Goal: Information Seeking & Learning: Understand process/instructions

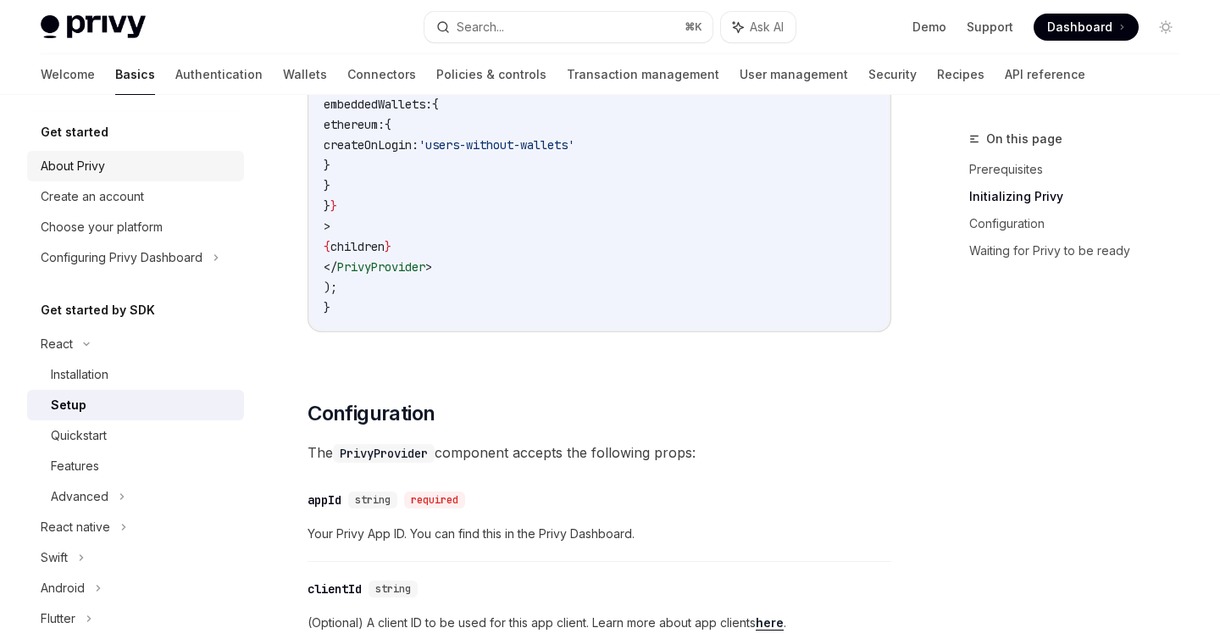
scroll to position [872, 0]
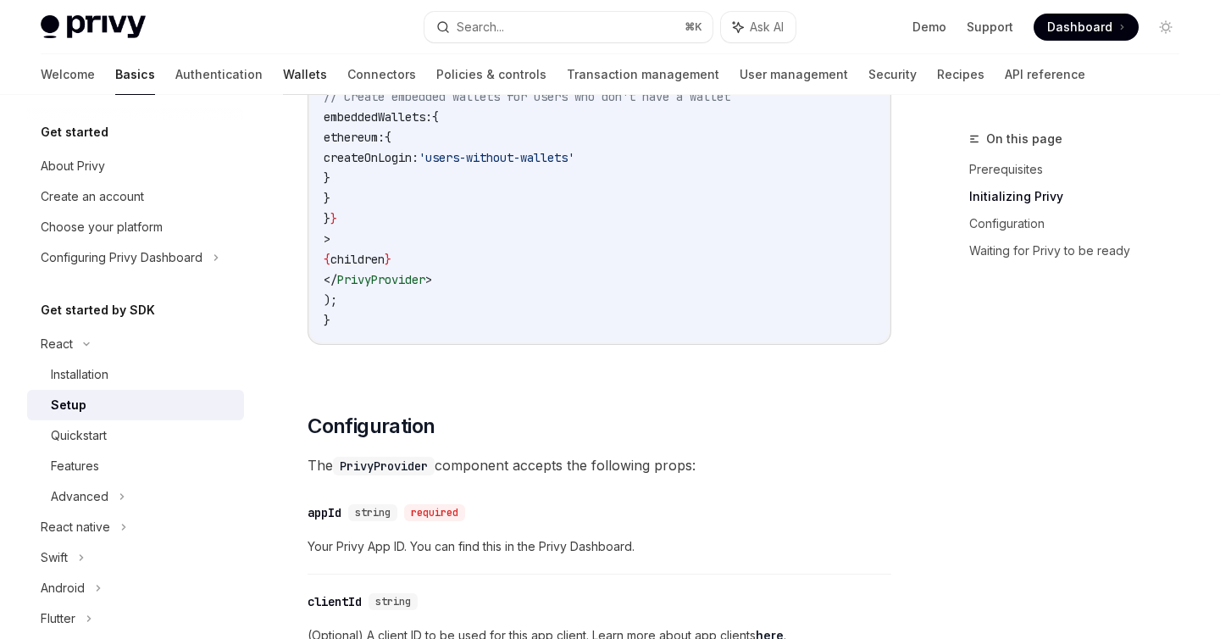
click at [283, 76] on link "Wallets" at bounding box center [305, 74] width 44 height 41
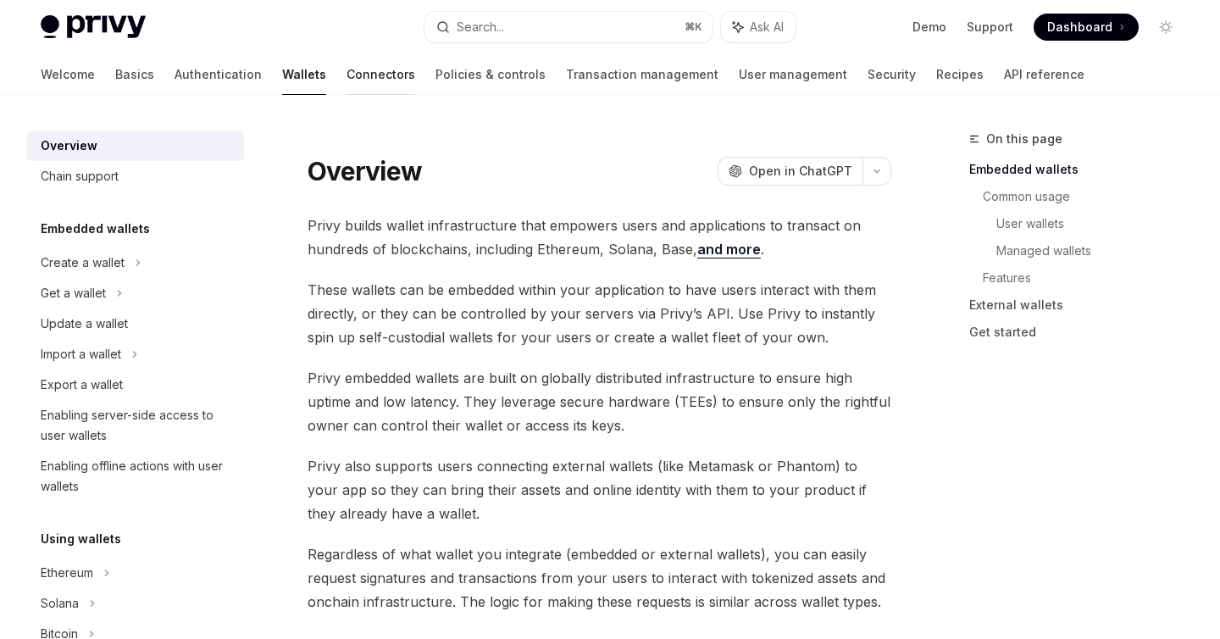
click at [347, 75] on link "Connectors" at bounding box center [381, 74] width 69 height 41
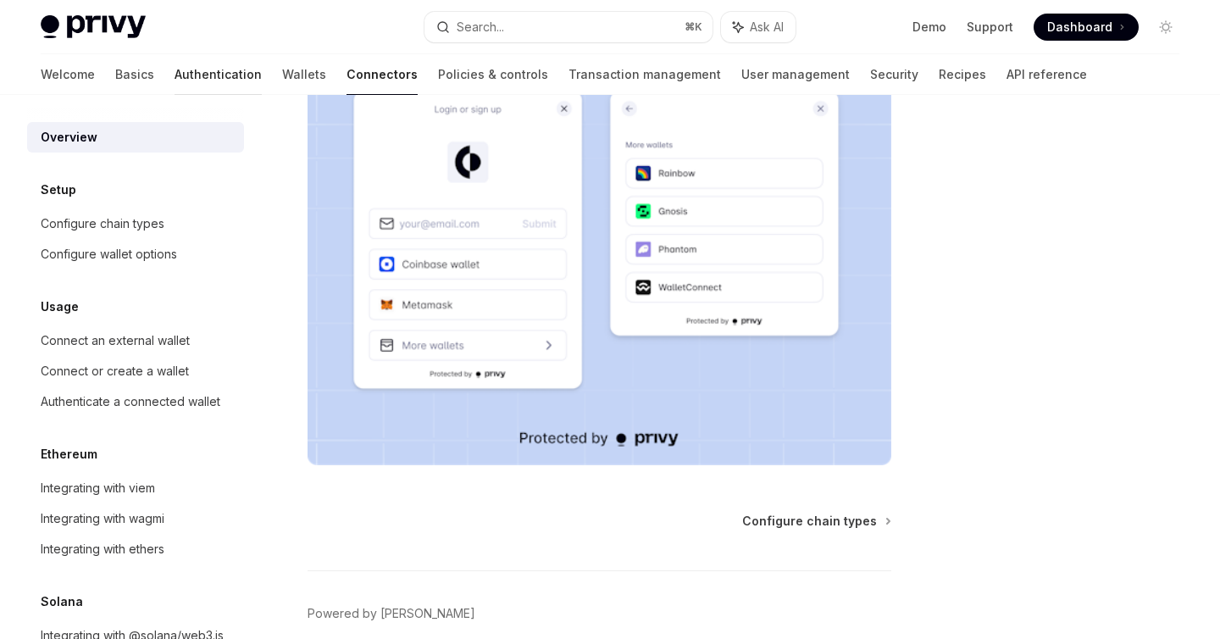
click at [175, 77] on link "Authentication" at bounding box center [218, 74] width 87 height 41
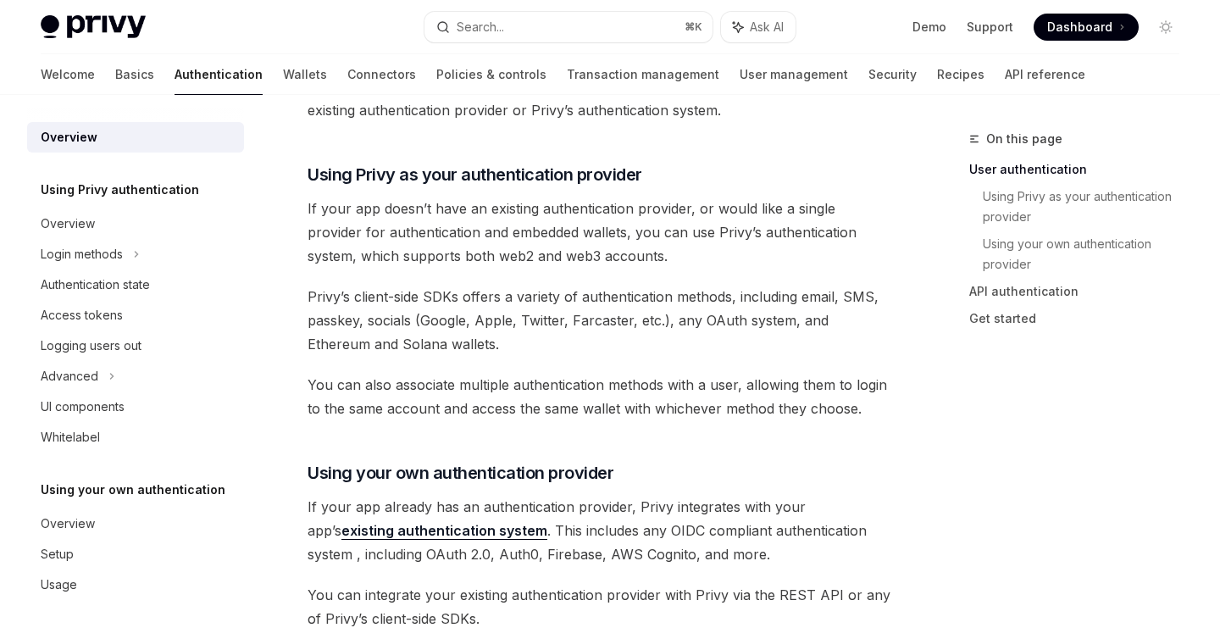
scroll to position [321, 0]
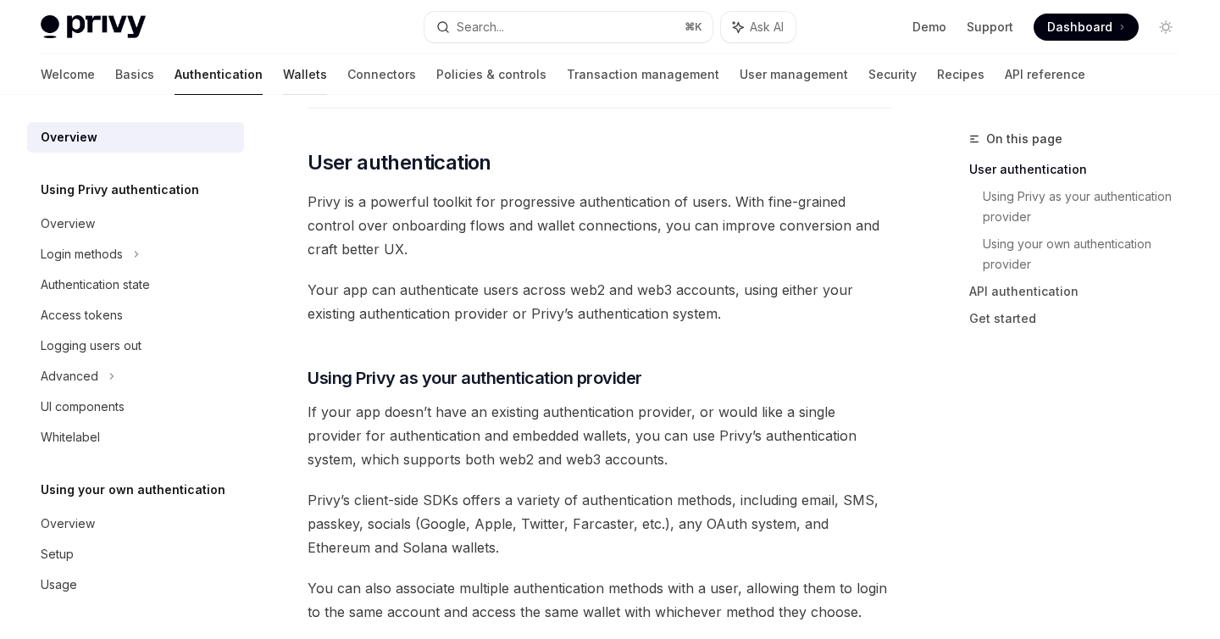
click at [283, 70] on link "Wallets" at bounding box center [305, 74] width 44 height 41
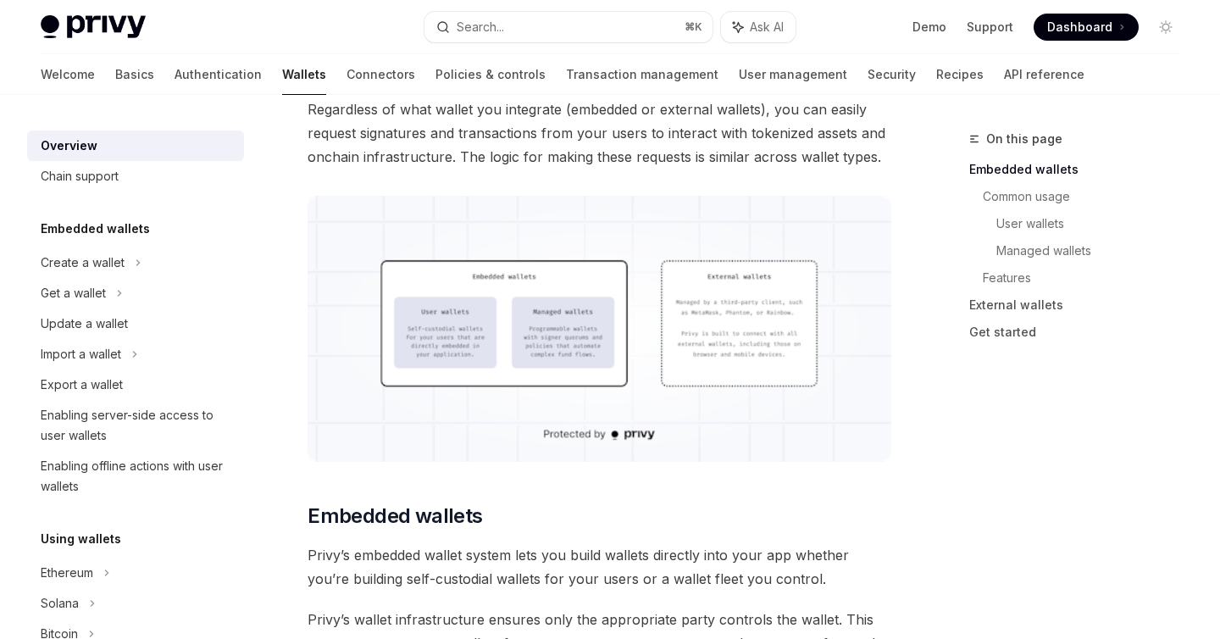
scroll to position [447, 0]
click at [92, 293] on div "Get a wallet" at bounding box center [73, 293] width 65 height 20
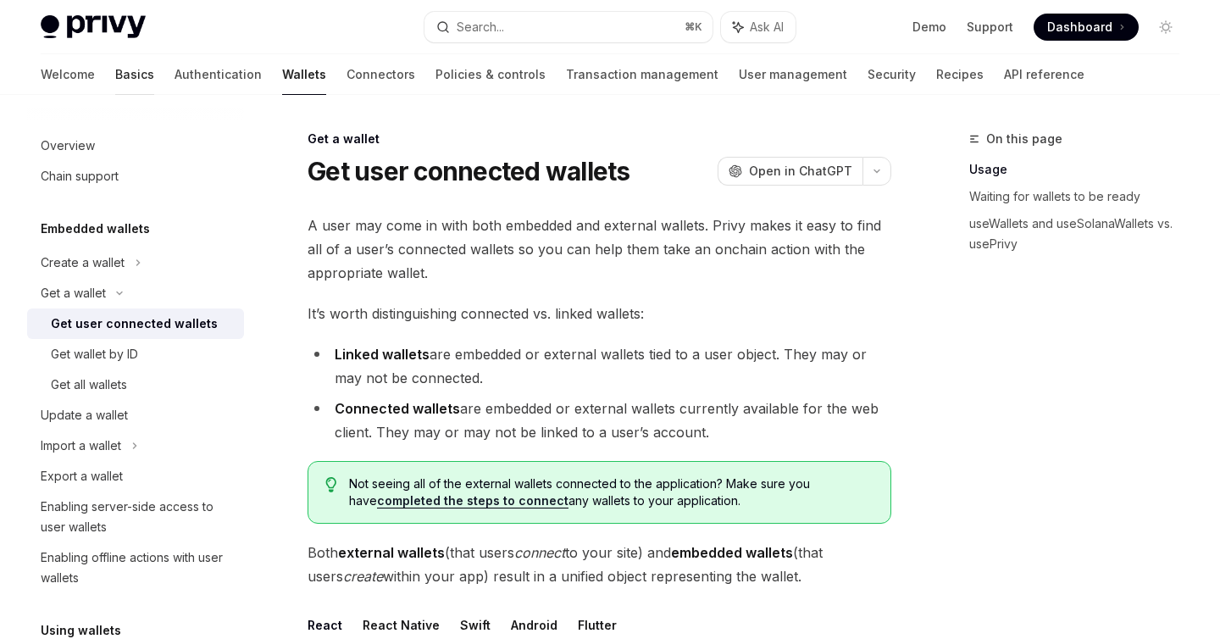
click at [115, 76] on link "Basics" at bounding box center [134, 74] width 39 height 41
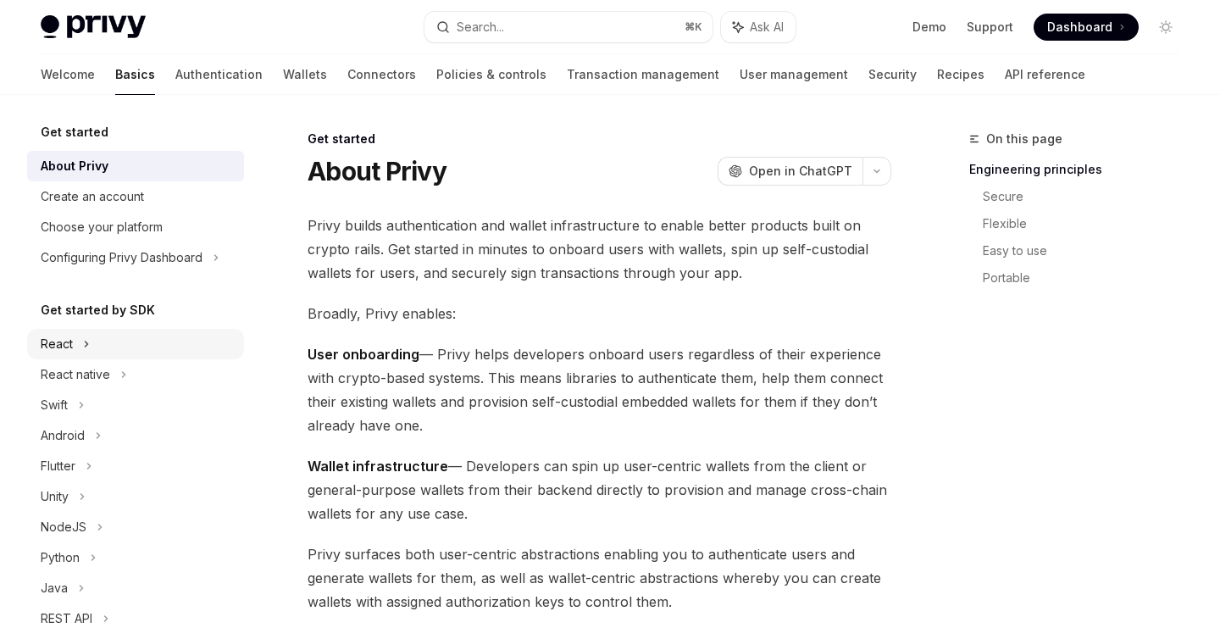
click at [66, 347] on div "React" at bounding box center [57, 344] width 32 height 20
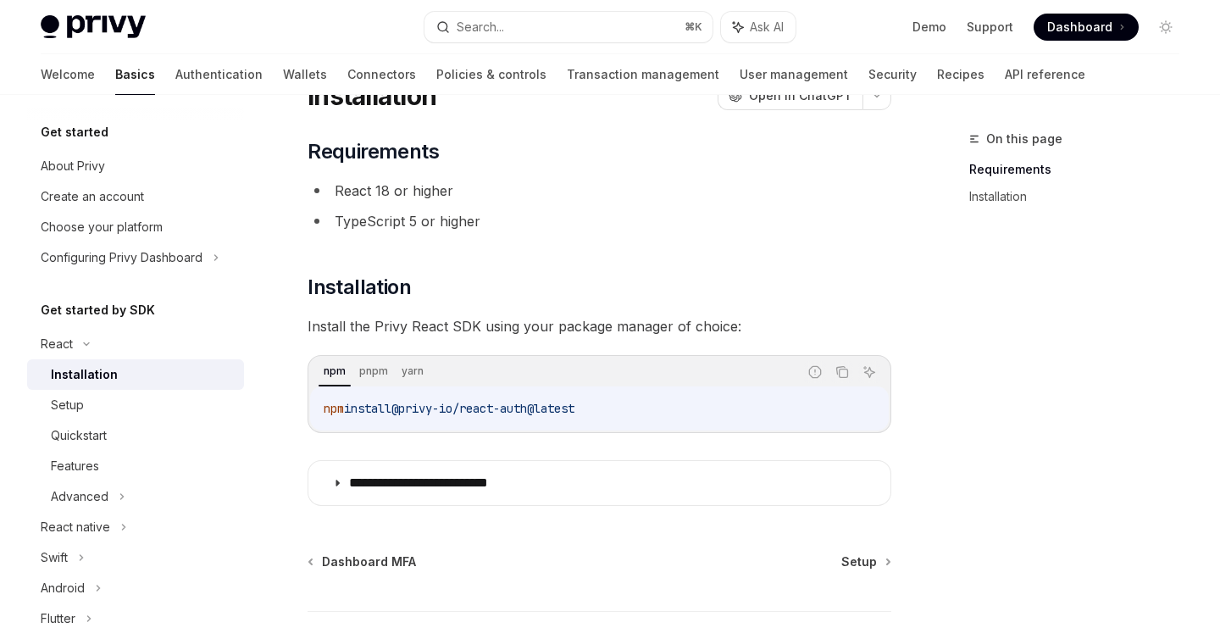
scroll to position [194, 0]
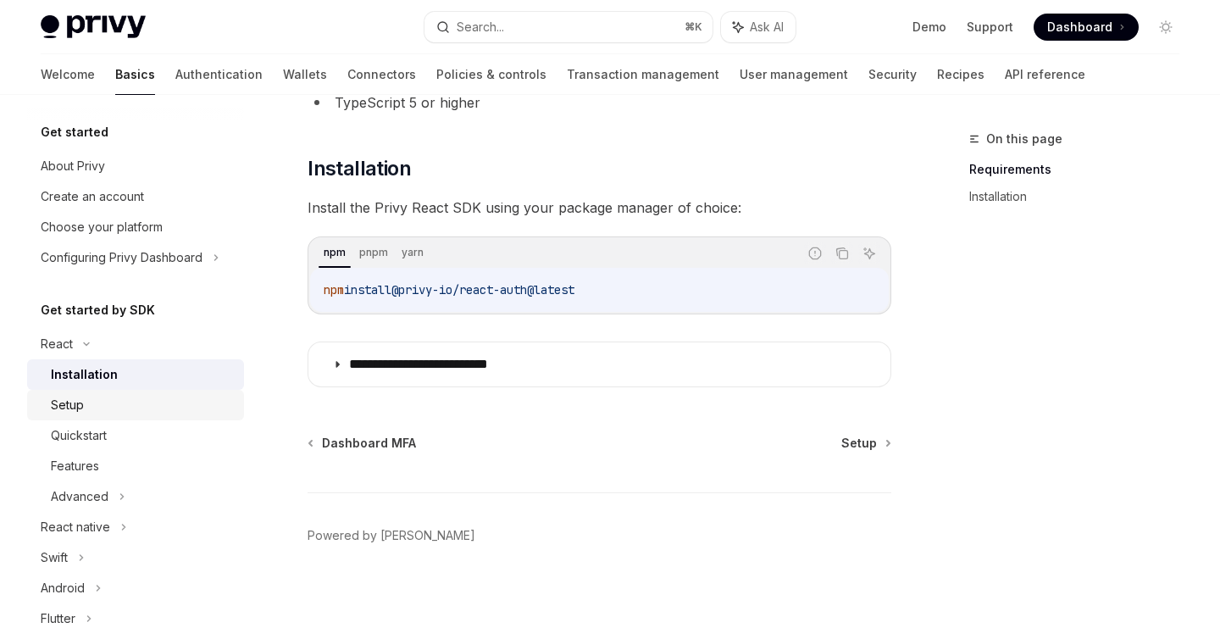
click at [89, 406] on div "Setup" at bounding box center [142, 405] width 183 height 20
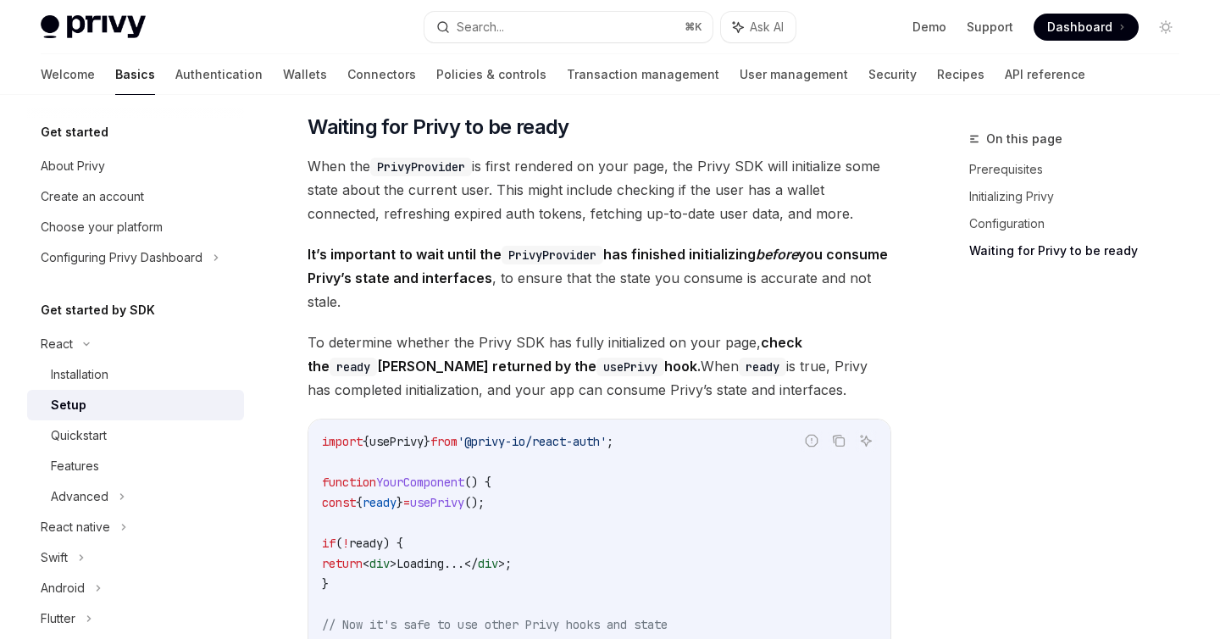
scroll to position [1633, 0]
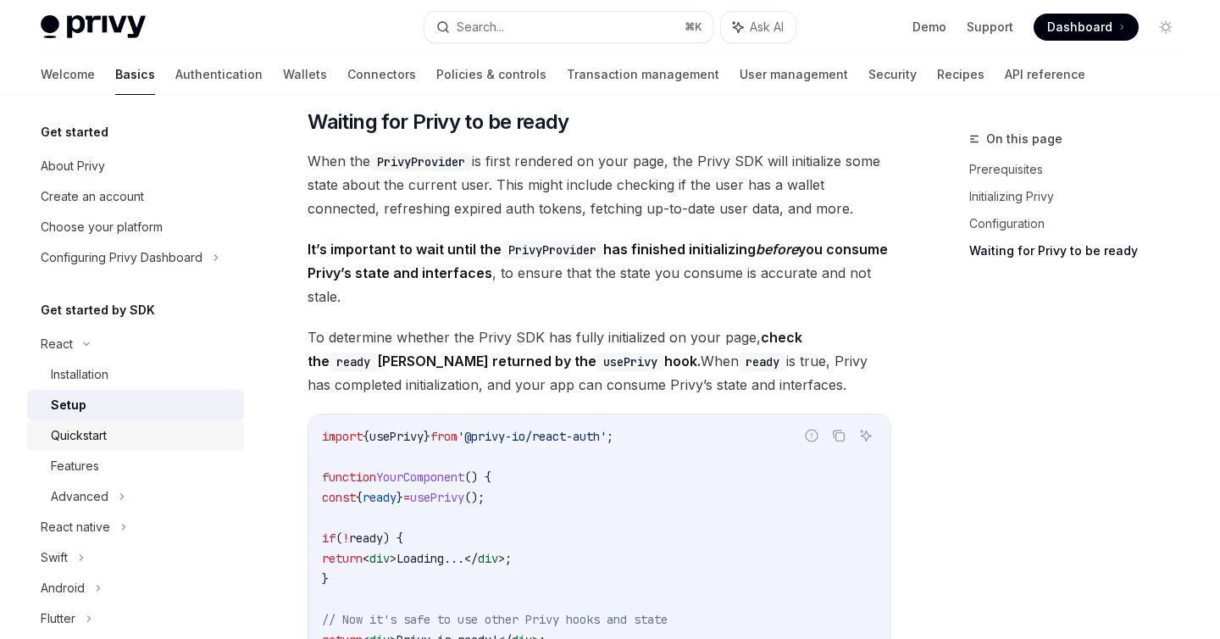
click at [99, 433] on div "Quickstart" at bounding box center [79, 435] width 56 height 20
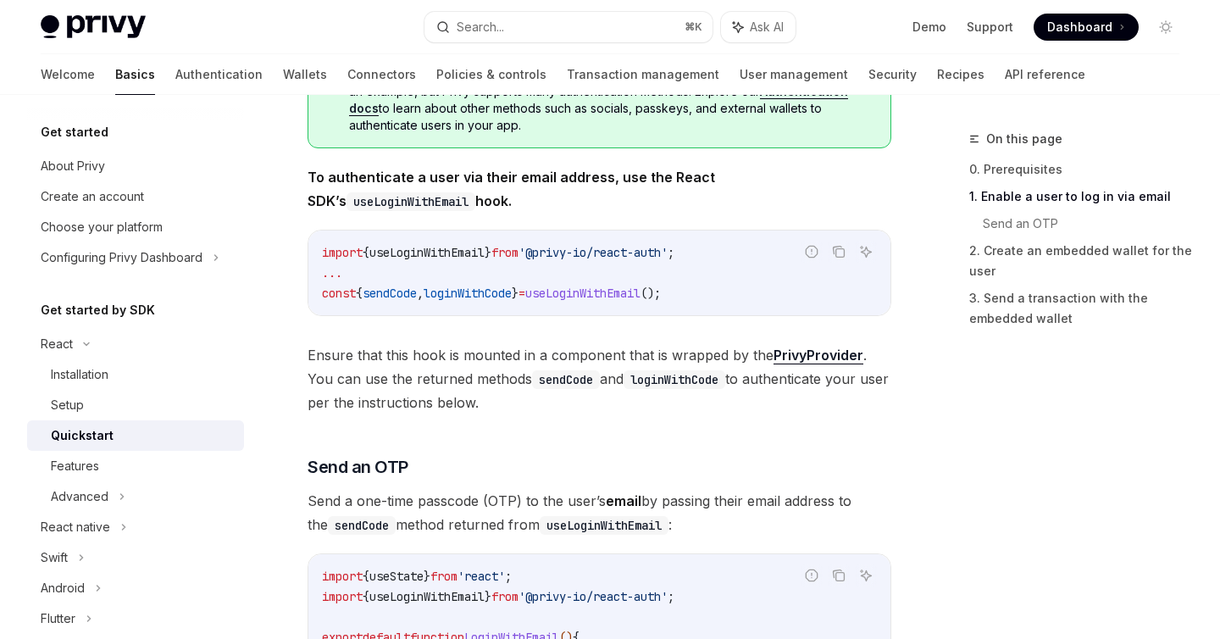
scroll to position [365, 0]
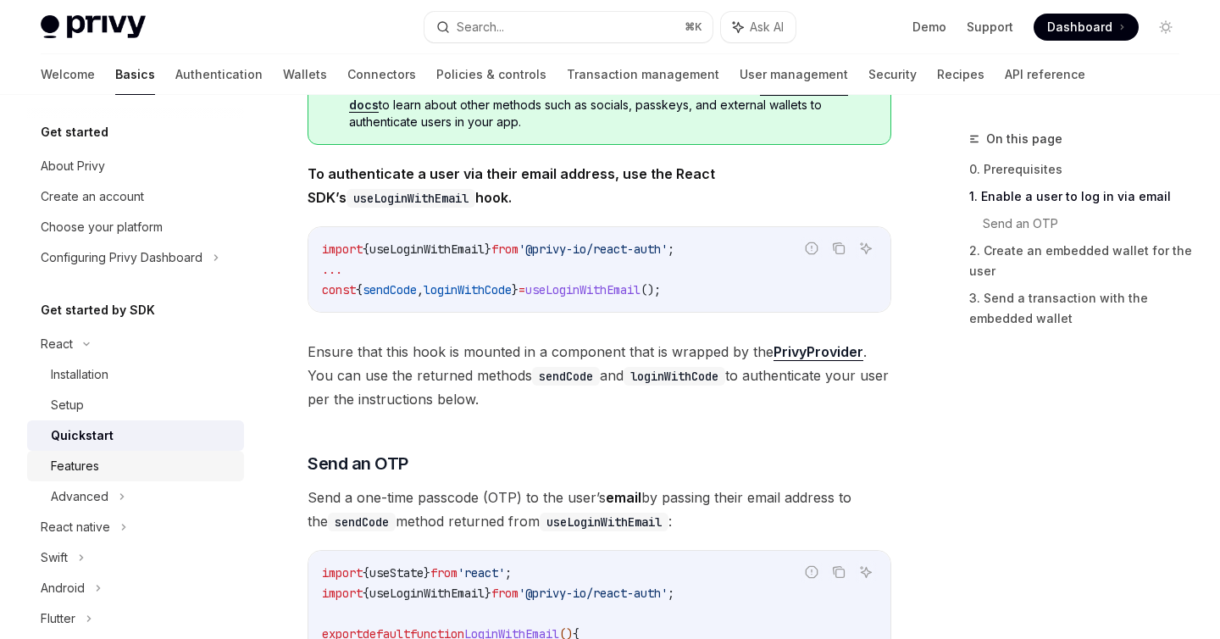
click at [76, 473] on div "Features" at bounding box center [75, 466] width 48 height 20
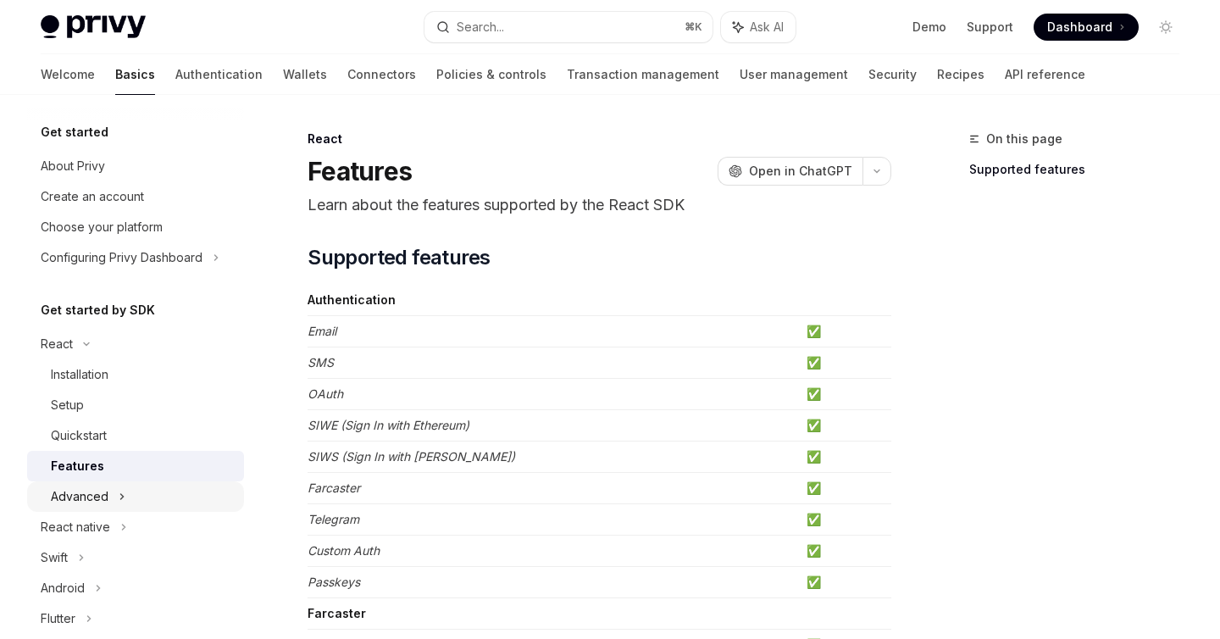
click at [92, 496] on div "Advanced" at bounding box center [80, 496] width 58 height 20
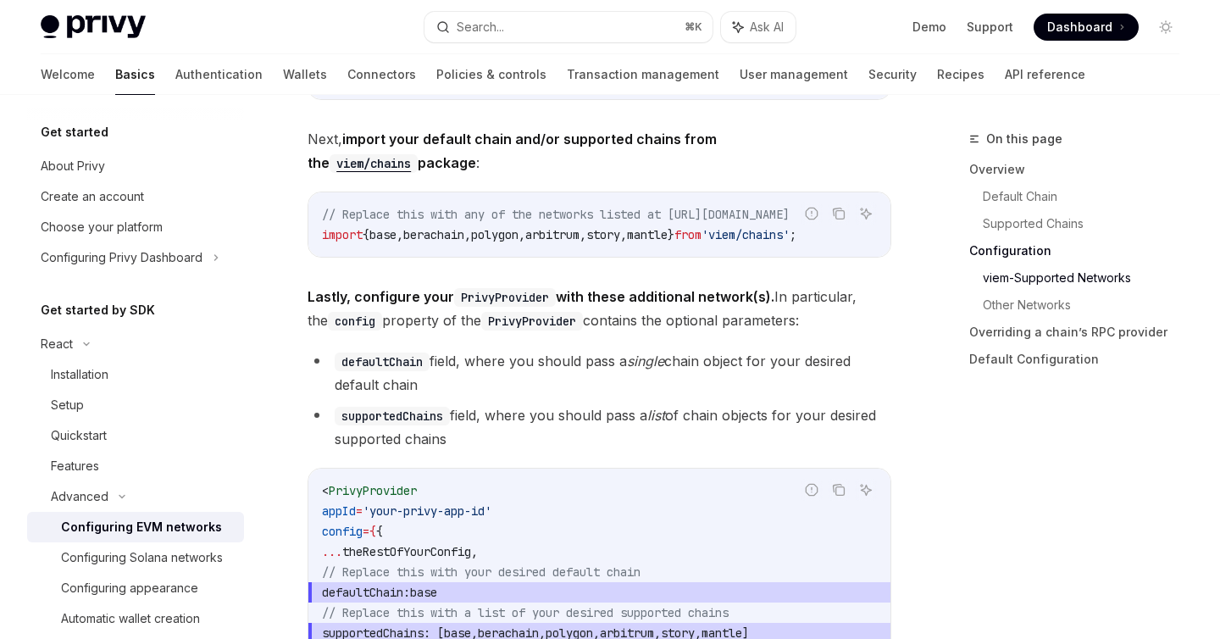
scroll to position [2044, 0]
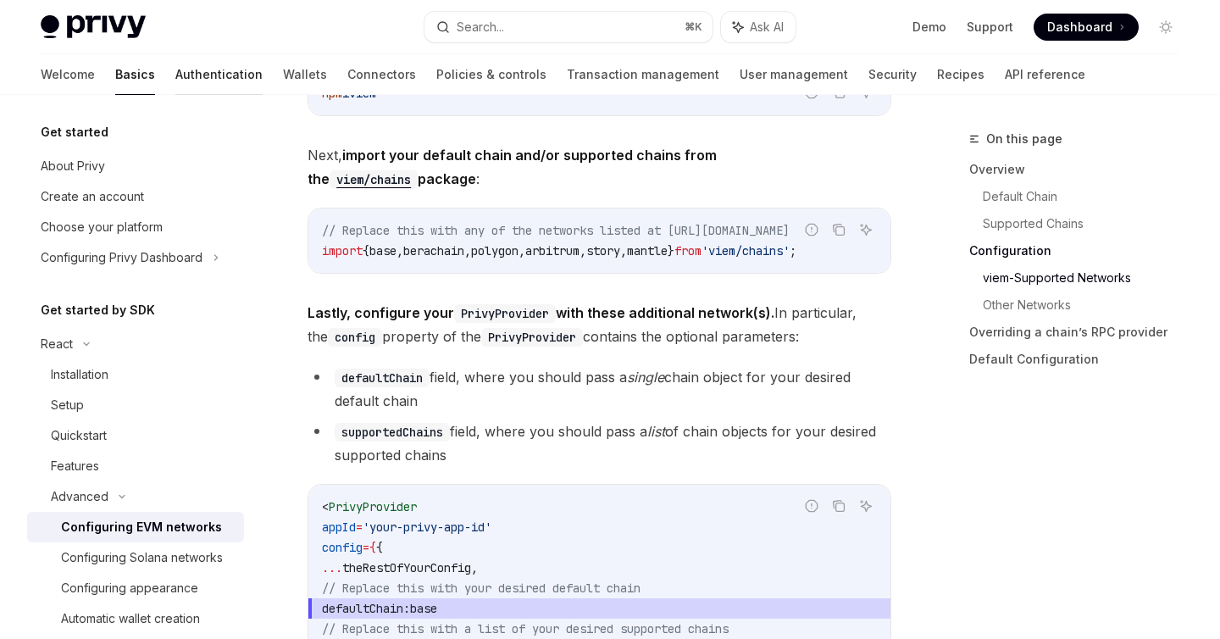
click at [175, 68] on link "Authentication" at bounding box center [218, 74] width 87 height 41
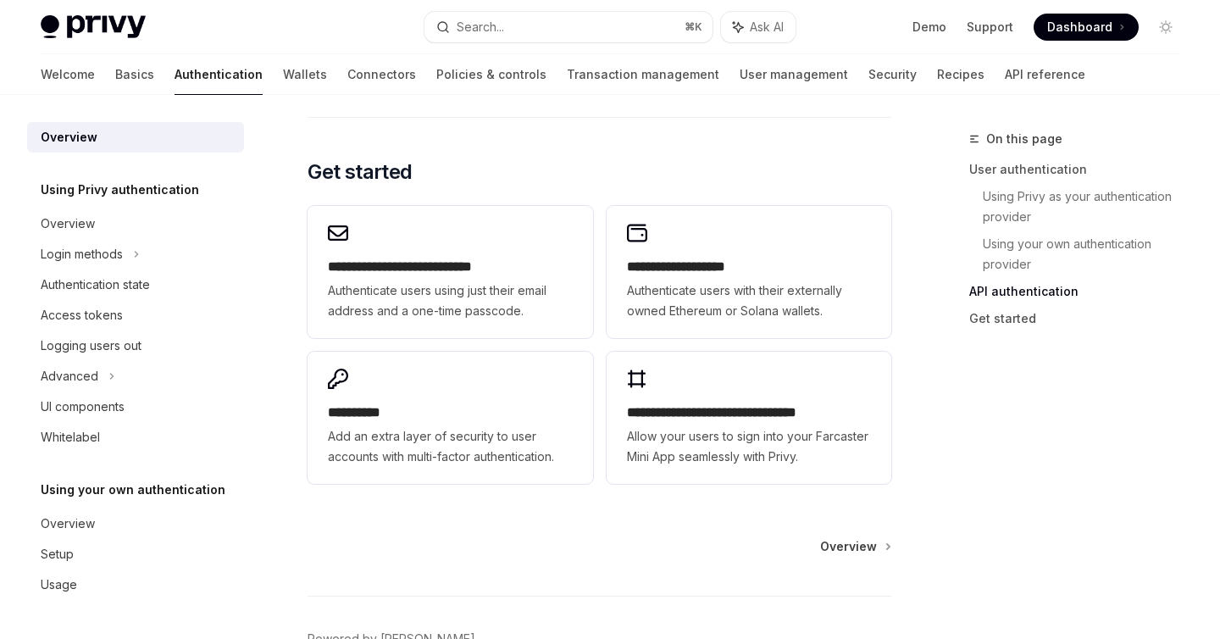
scroll to position [1385, 0]
click at [283, 73] on link "Wallets" at bounding box center [305, 74] width 44 height 41
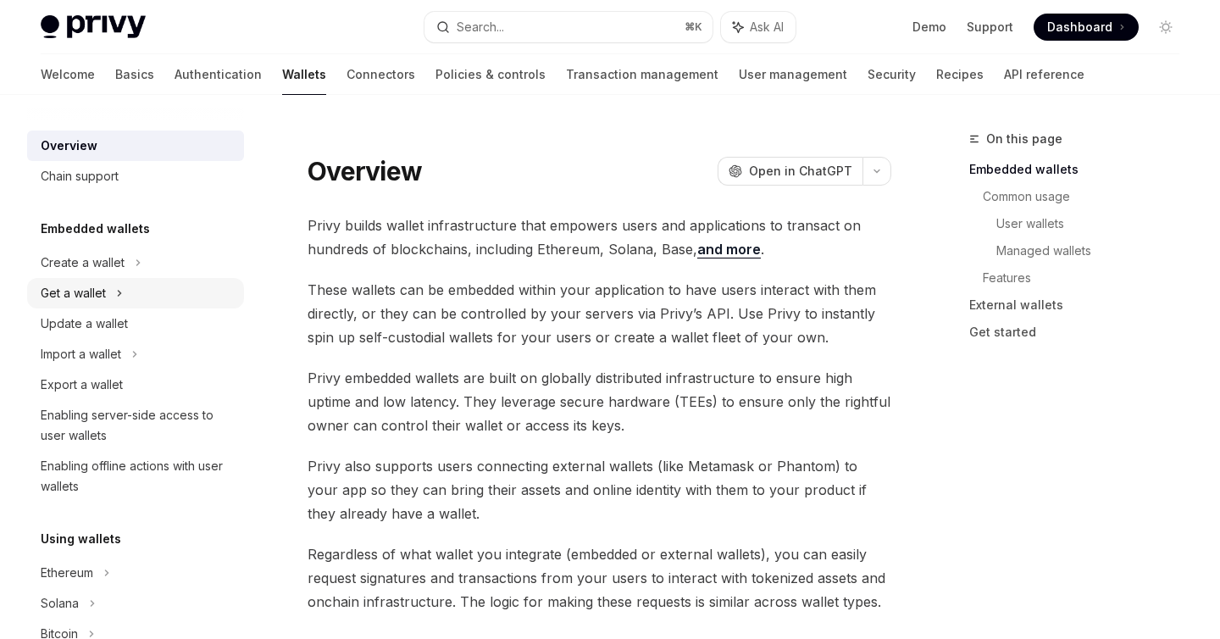
click at [91, 291] on div "Get a wallet" at bounding box center [73, 293] width 65 height 20
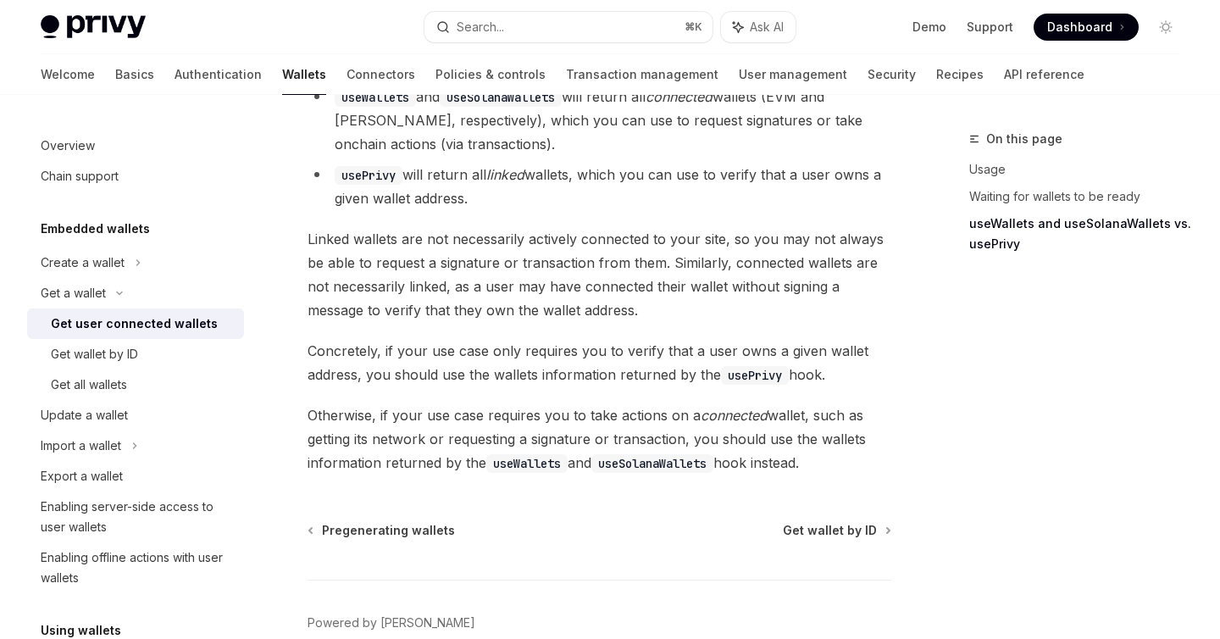
scroll to position [1676, 0]
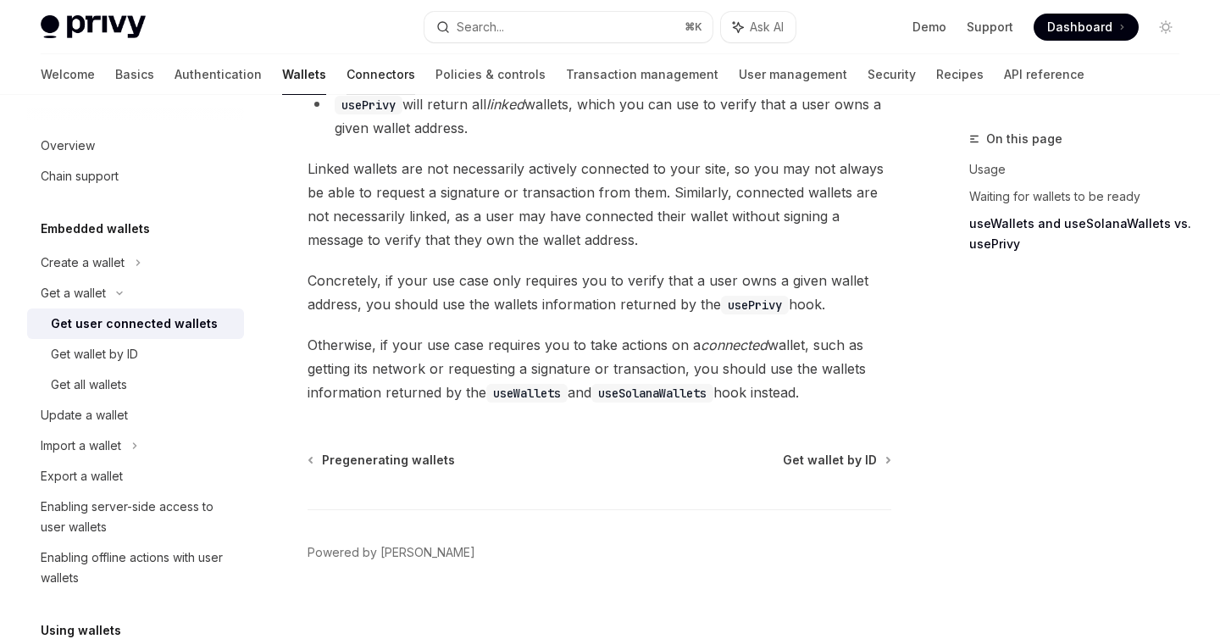
click at [347, 76] on link "Connectors" at bounding box center [381, 74] width 69 height 41
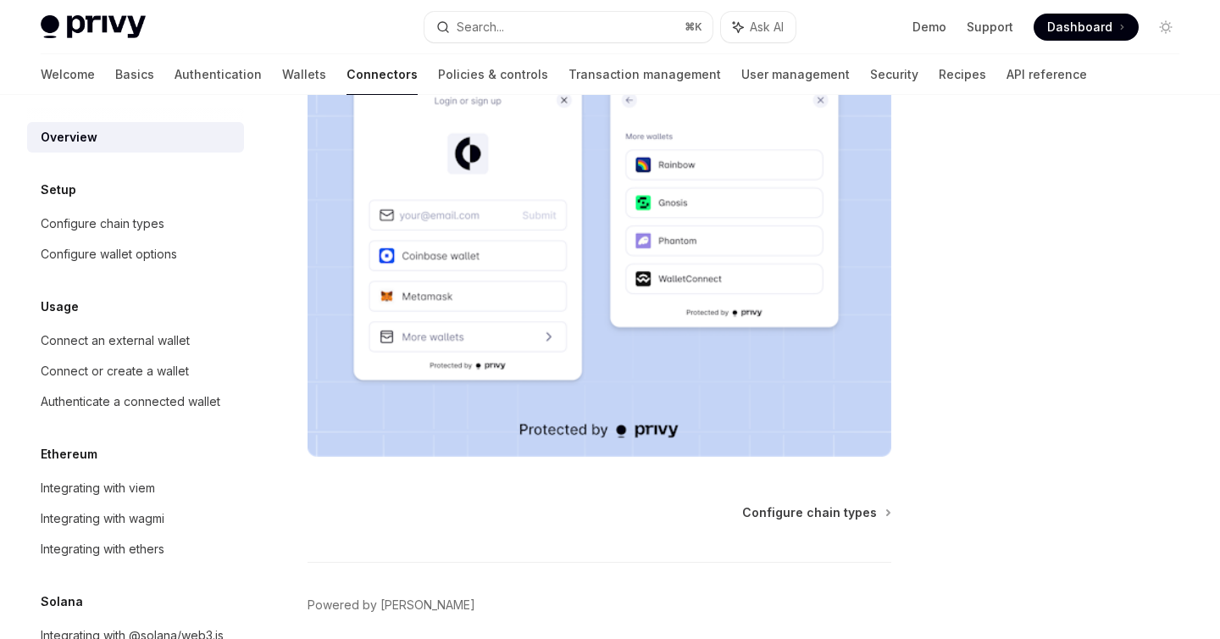
scroll to position [428, 0]
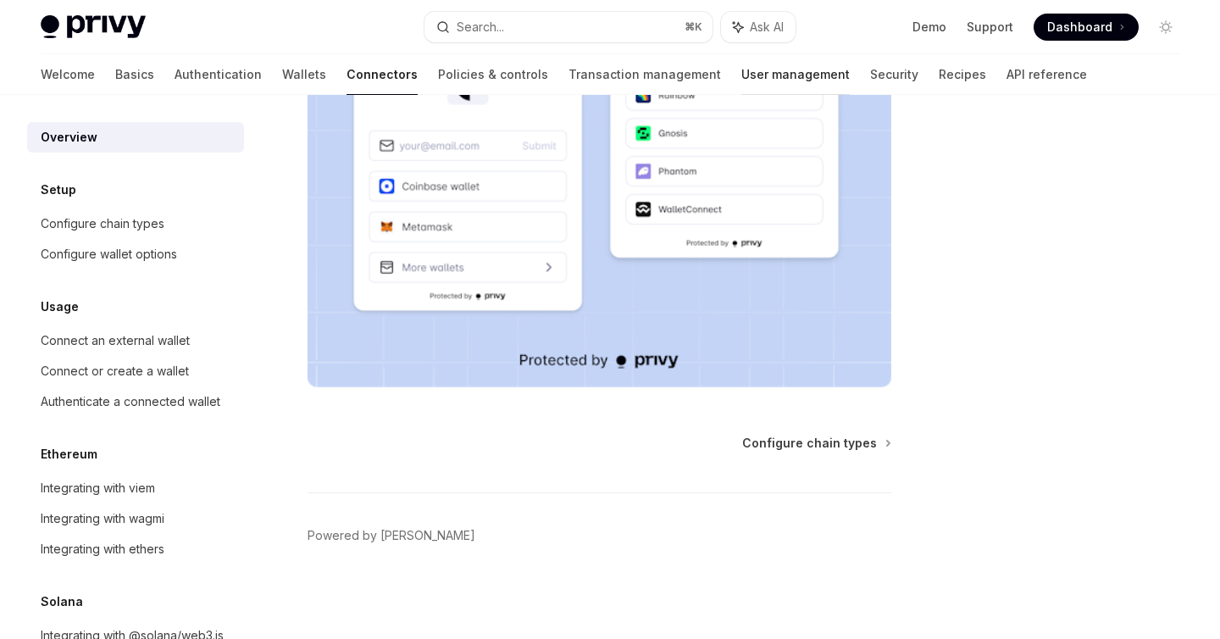
click at [741, 68] on link "User management" at bounding box center [795, 74] width 108 height 41
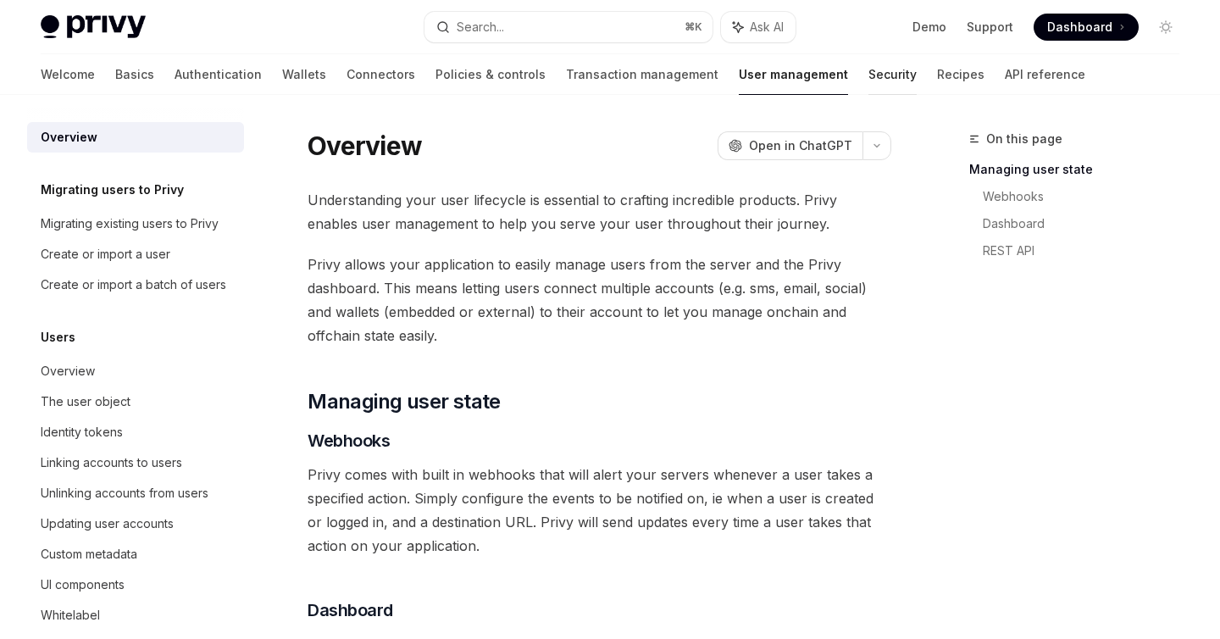
click at [868, 74] on link "Security" at bounding box center [892, 74] width 48 height 41
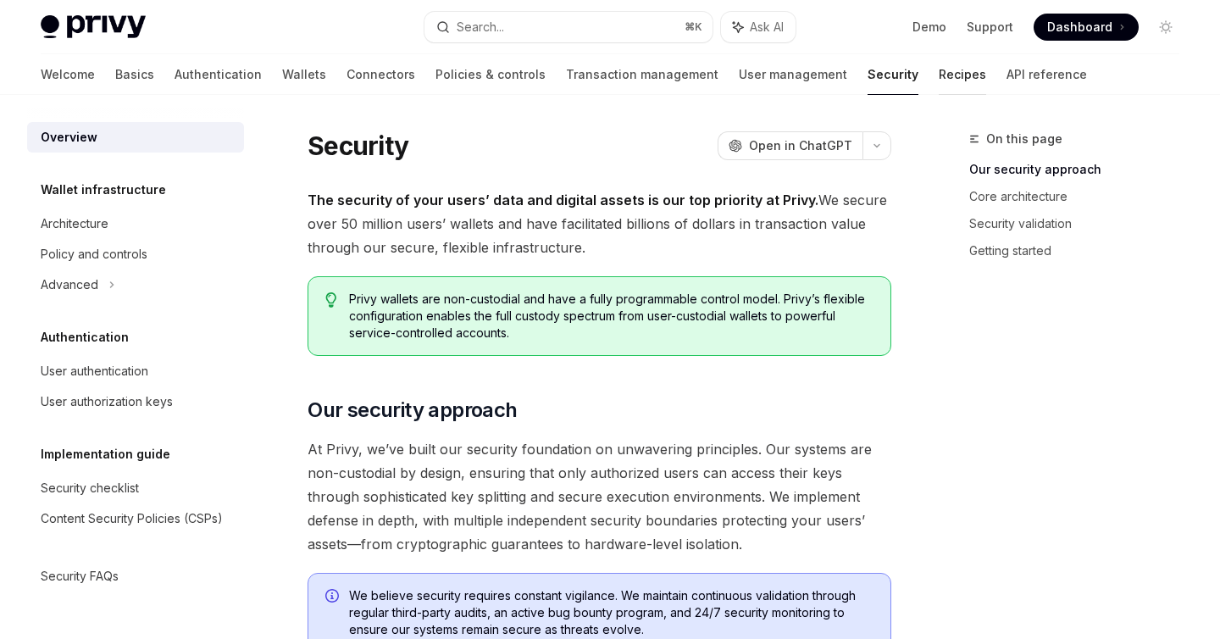
click at [939, 67] on link "Recipes" at bounding box center [962, 74] width 47 height 41
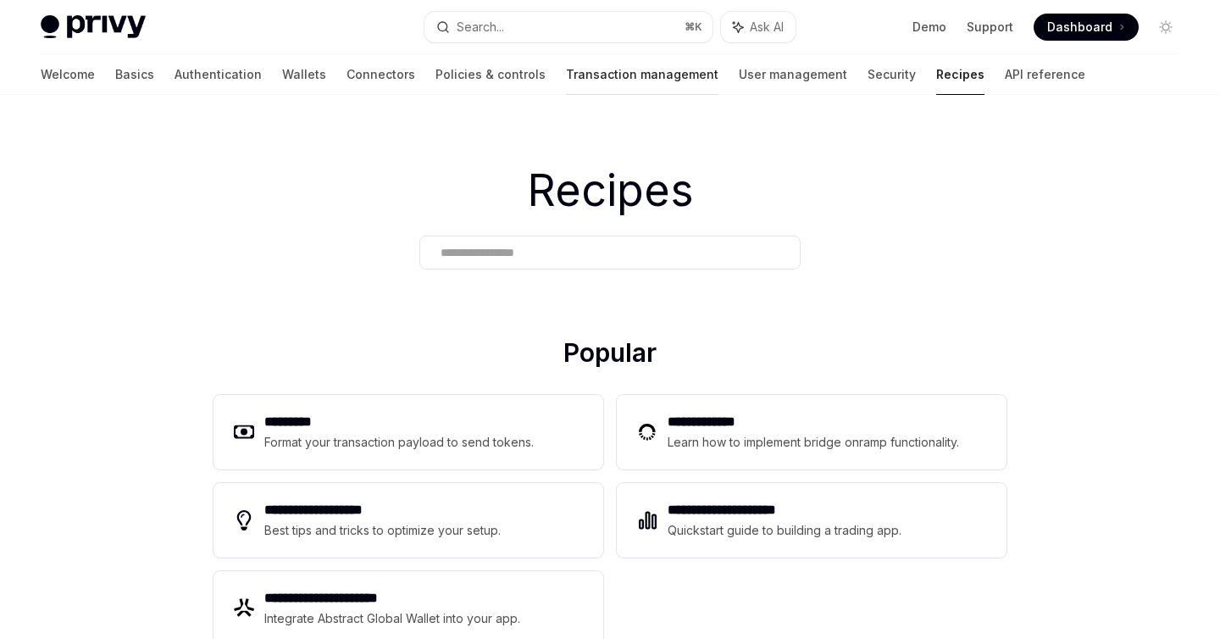
click at [566, 80] on link "Transaction management" at bounding box center [642, 74] width 152 height 41
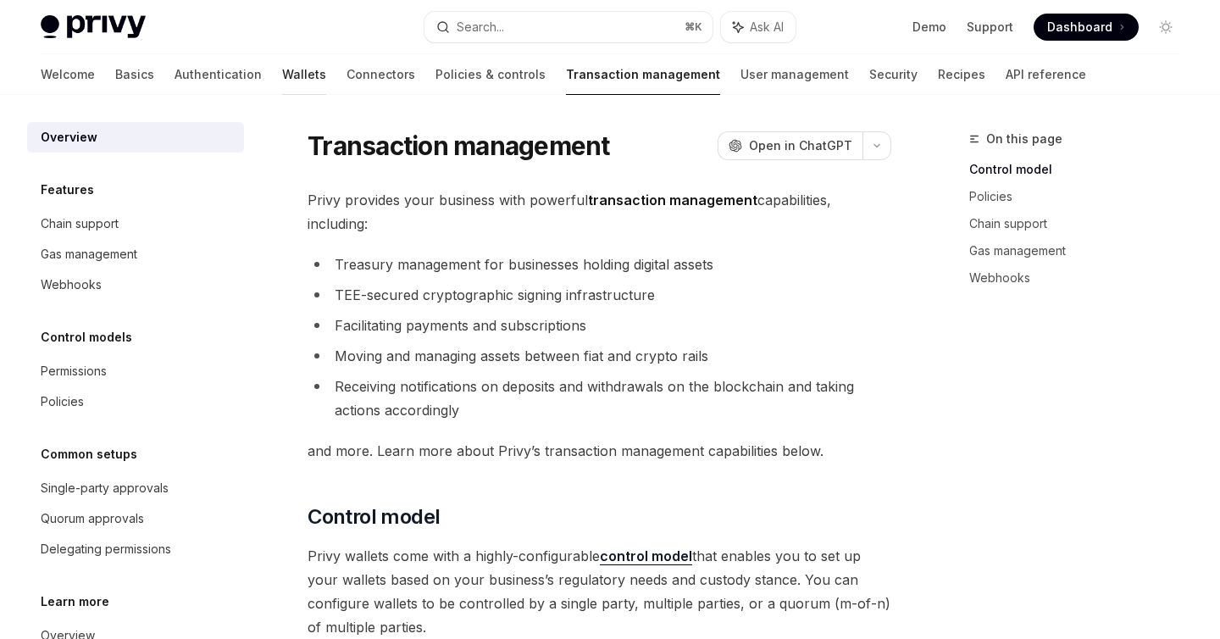
click at [282, 75] on link "Wallets" at bounding box center [304, 74] width 44 height 41
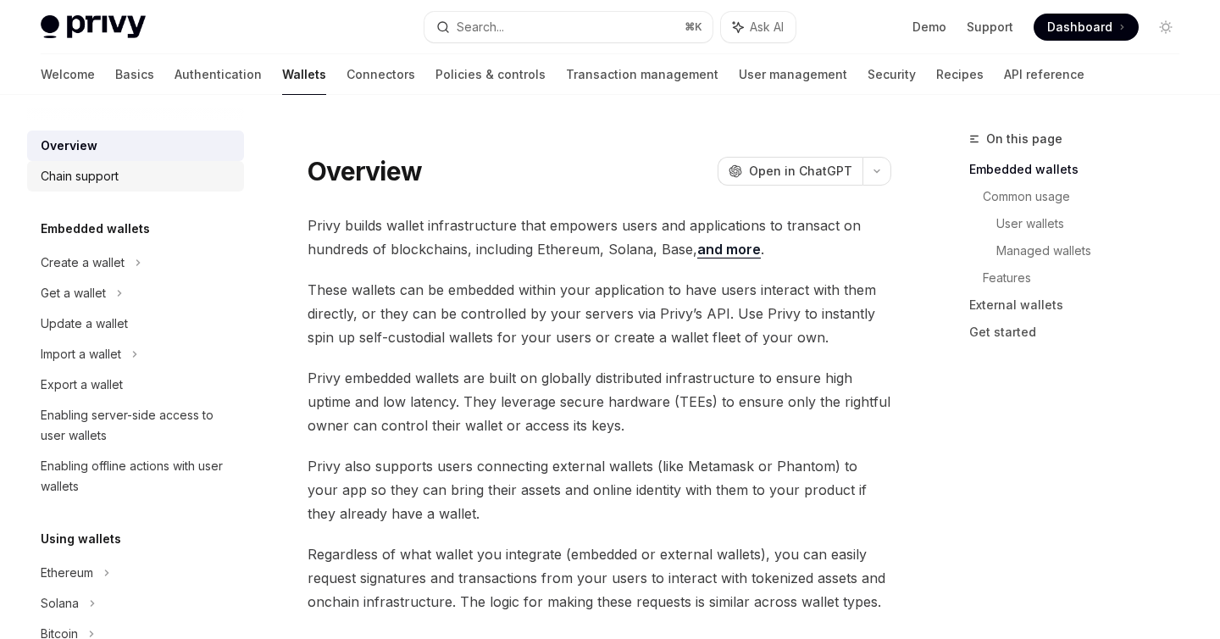
click at [95, 184] on div "Chain support" at bounding box center [80, 176] width 78 height 20
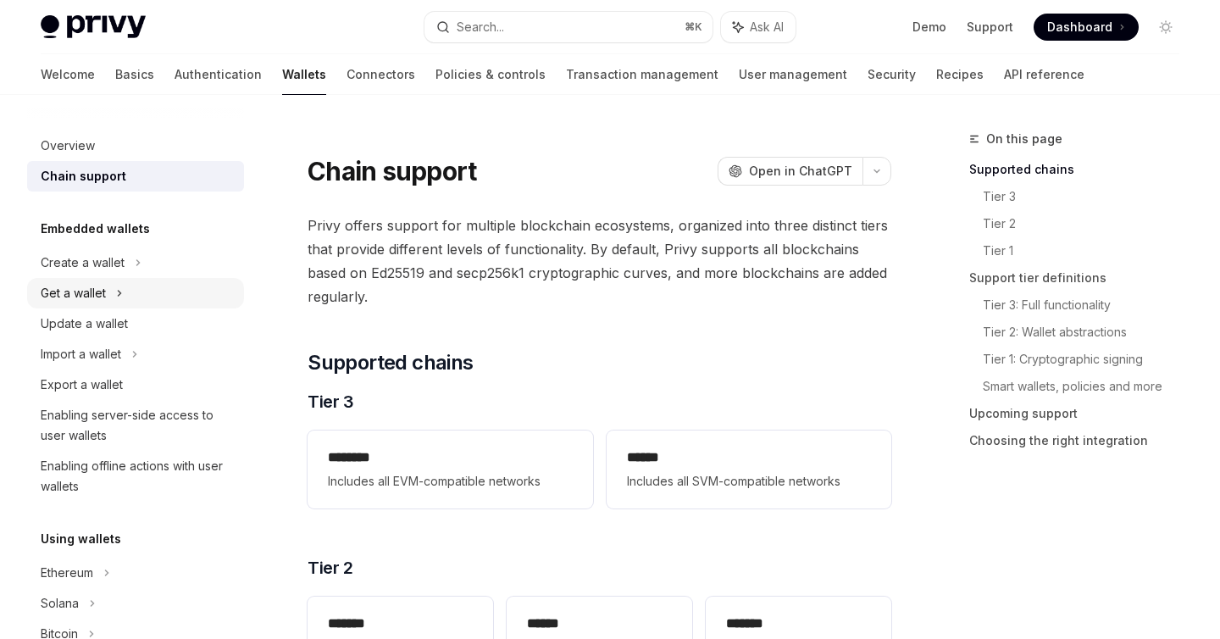
click at [84, 297] on div "Get a wallet" at bounding box center [73, 293] width 65 height 20
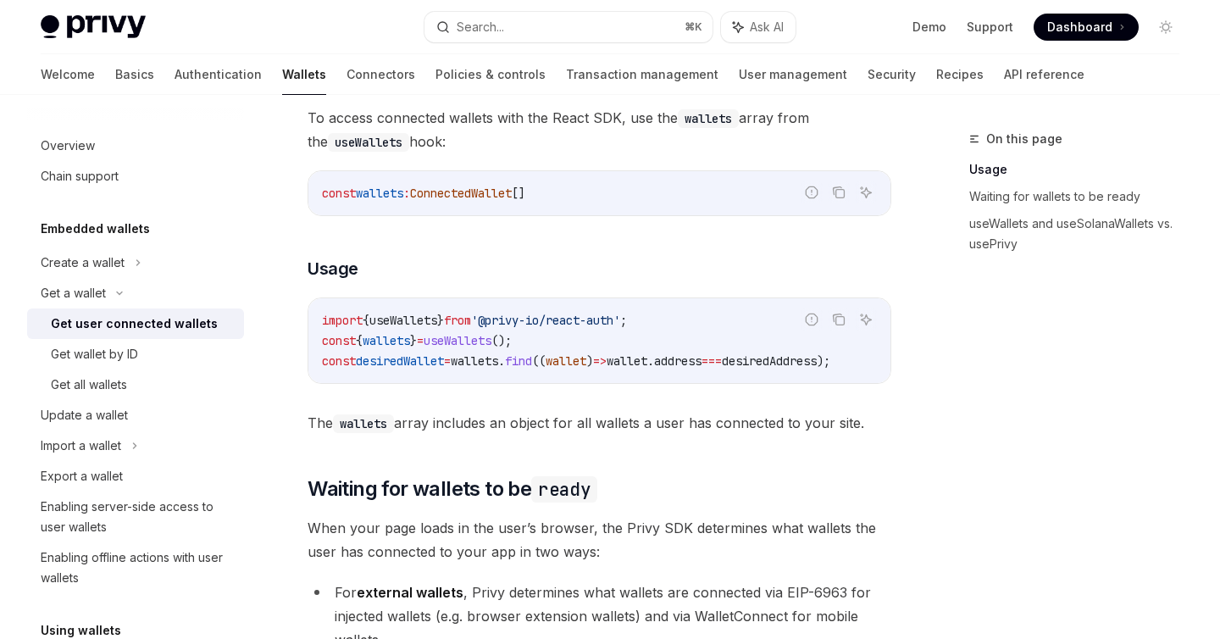
scroll to position [622, 0]
click at [99, 448] on div "Import a wallet" at bounding box center [81, 445] width 80 height 20
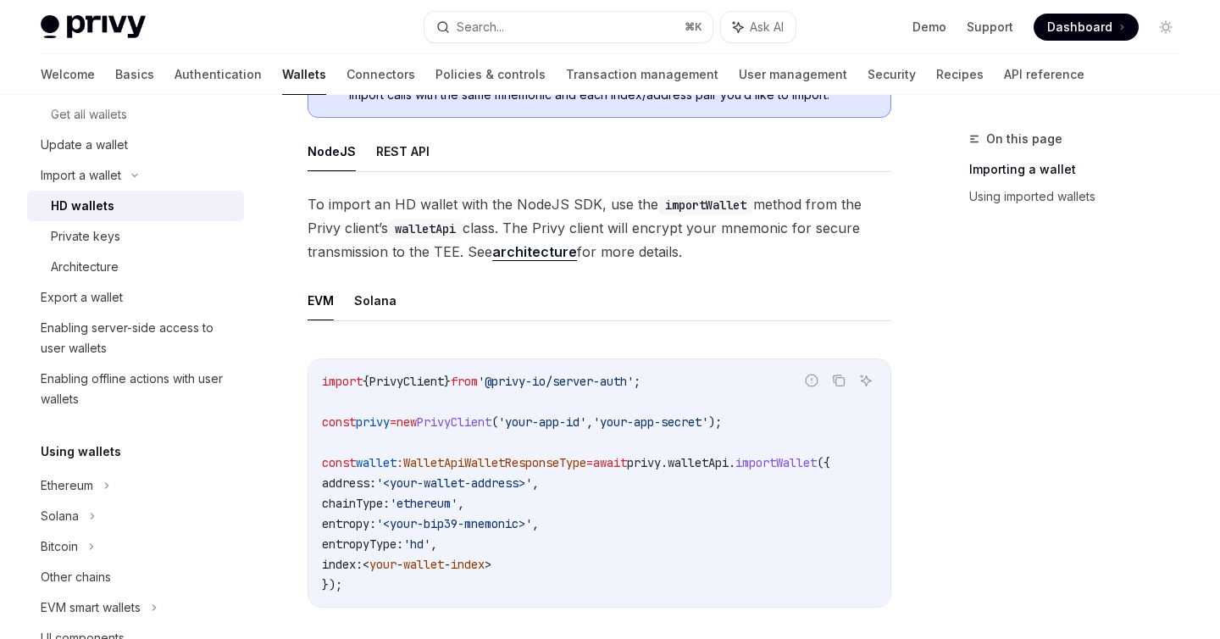
scroll to position [275, 0]
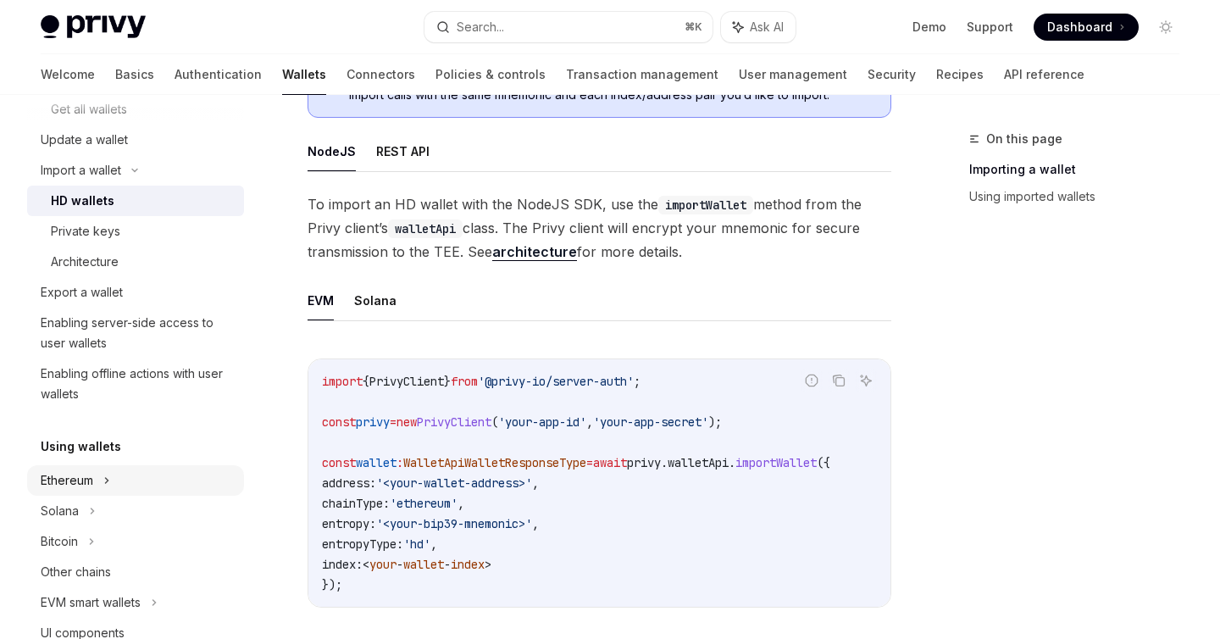
click at [86, 481] on div "Ethereum" at bounding box center [67, 480] width 53 height 20
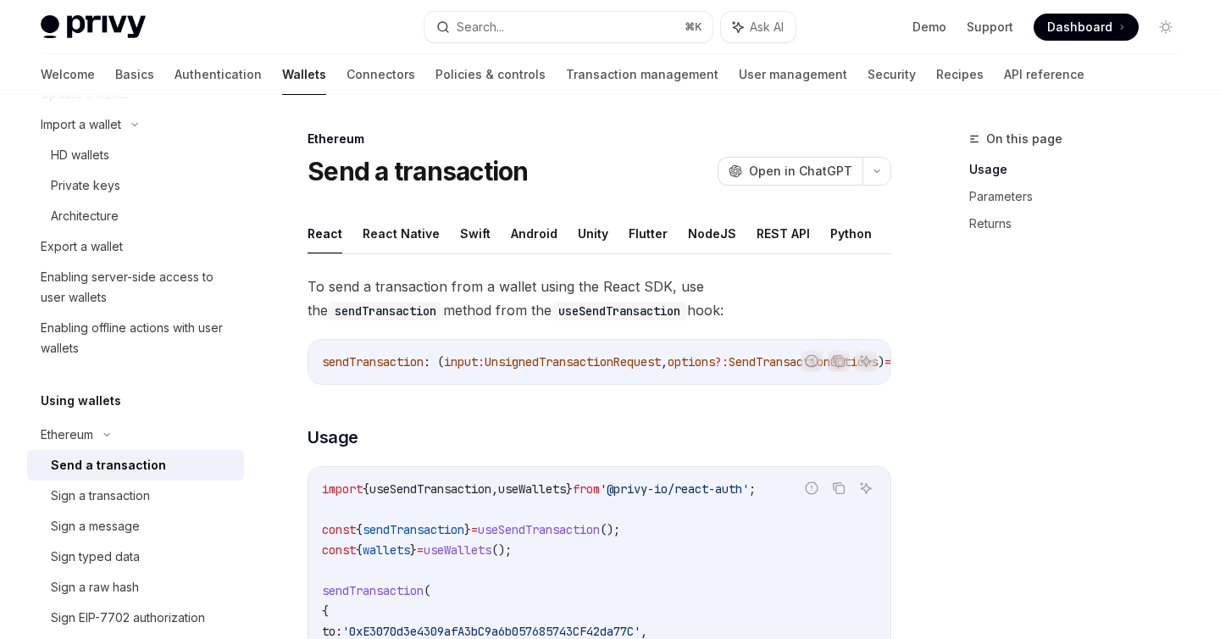
scroll to position [324, 0]
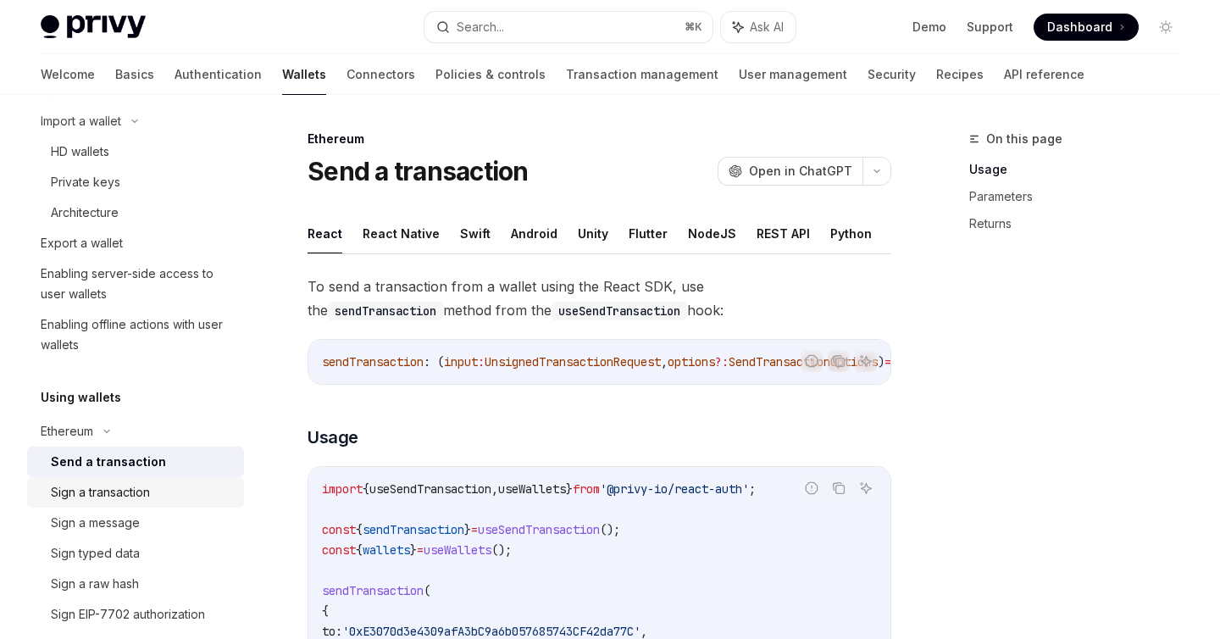
click at [121, 488] on div "Sign a transaction" at bounding box center [100, 492] width 99 height 20
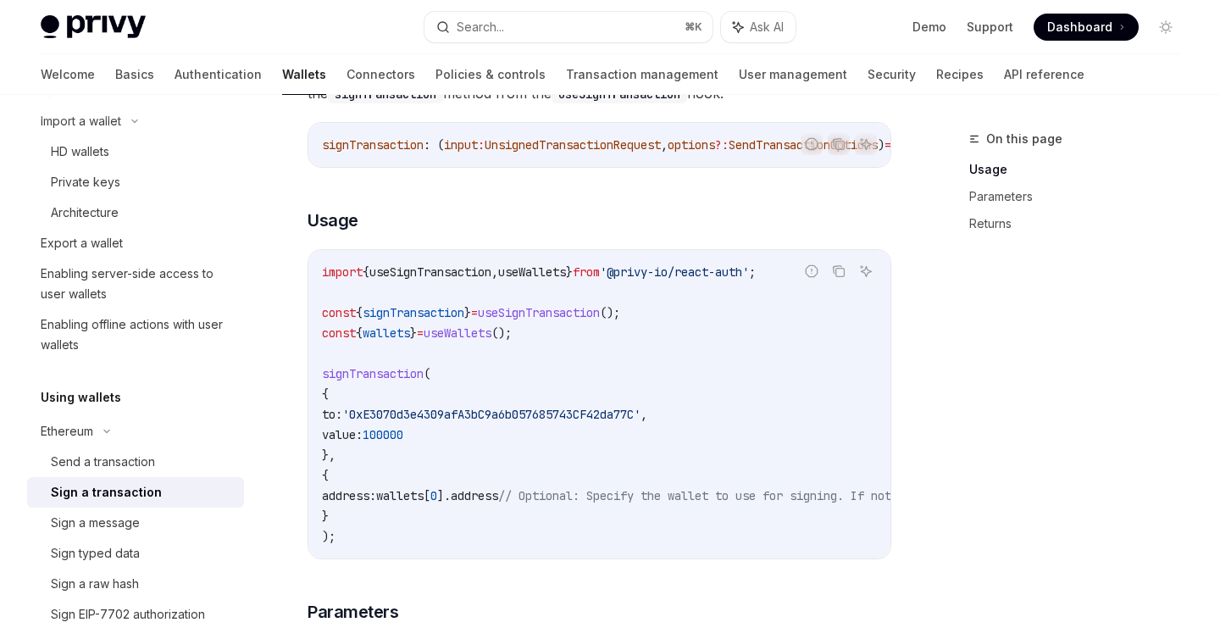
scroll to position [222, 0]
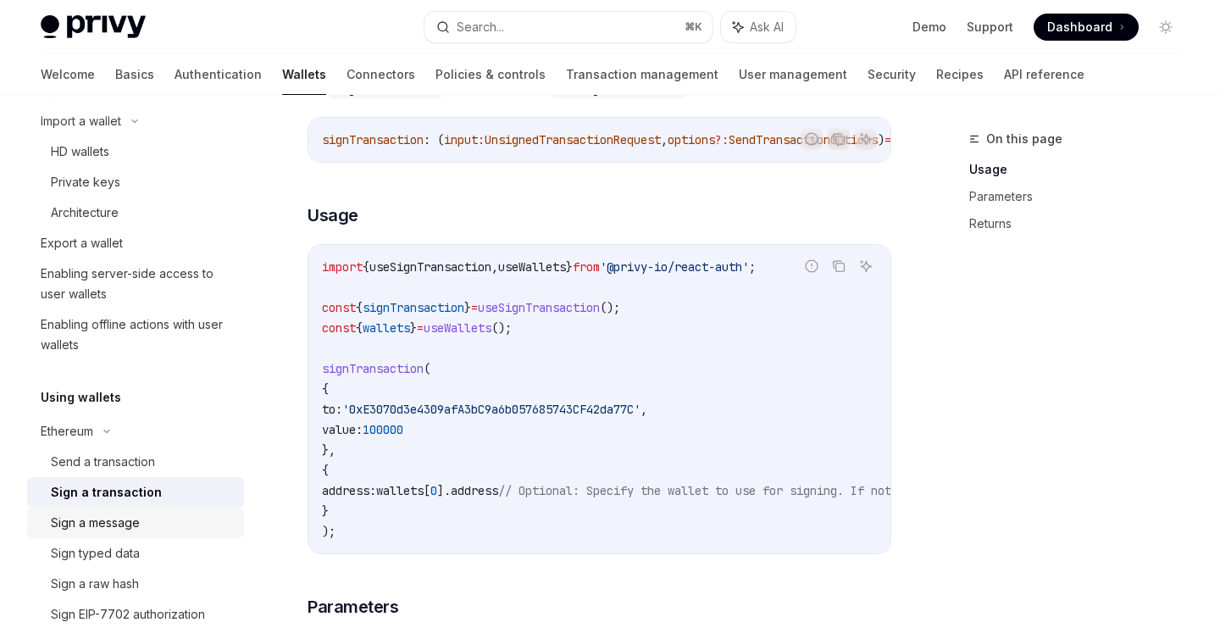
click at [119, 531] on div "Sign a message" at bounding box center [95, 523] width 89 height 20
type textarea "*"
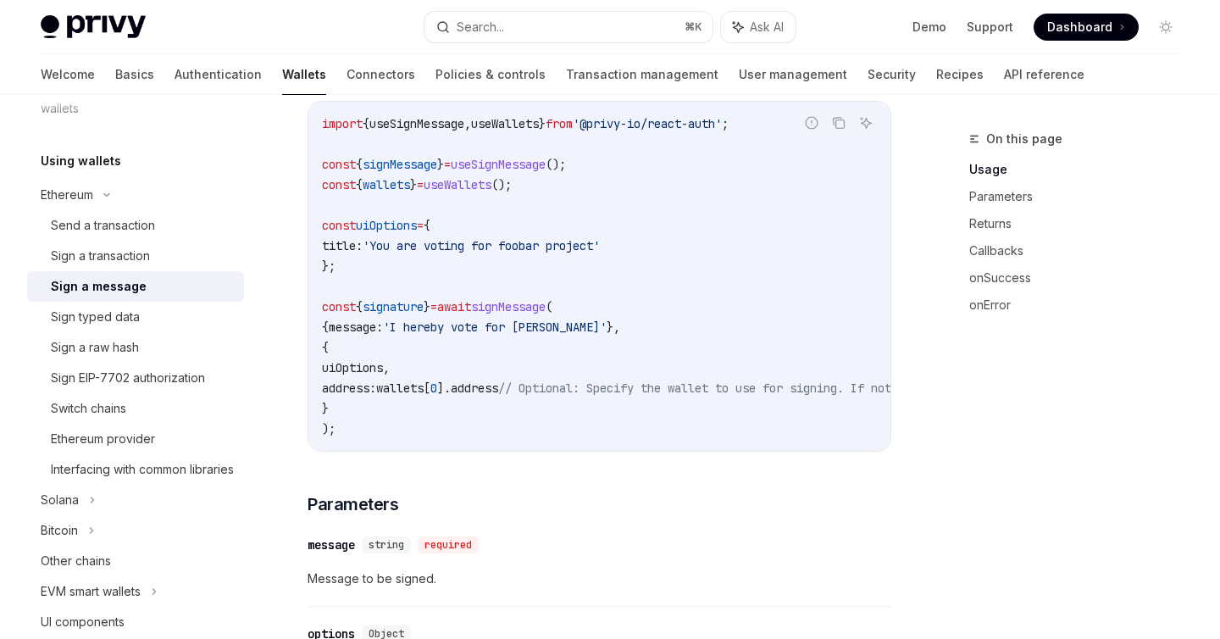
scroll to position [378, 0]
